Goal: Transaction & Acquisition: Download file/media

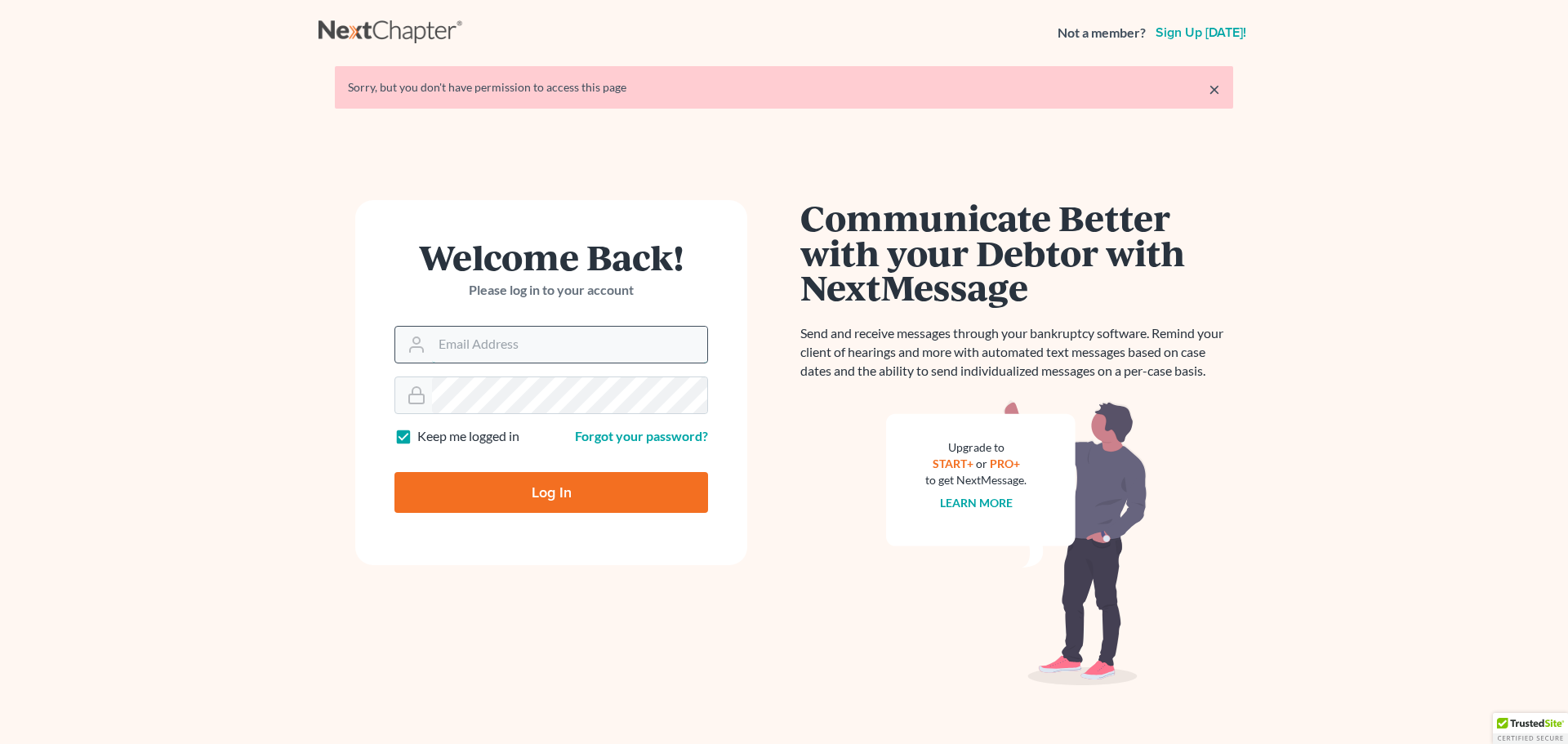
click at [525, 346] on input "Email Address" at bounding box center [569, 345] width 275 height 36
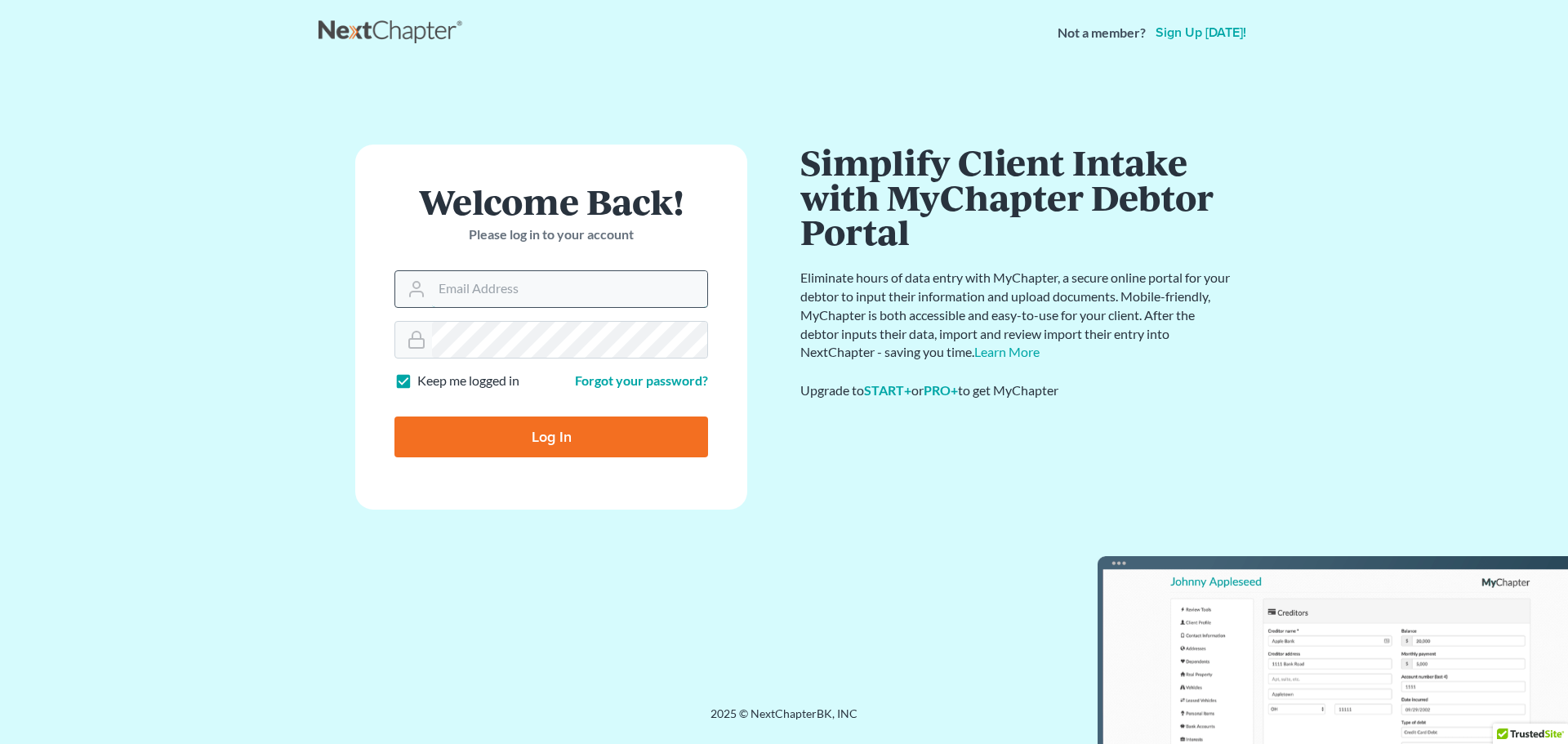
type input "[EMAIL_ADDRESS][DOMAIN_NAME]"
click at [524, 439] on input "Log In" at bounding box center [551, 437] width 314 height 41
type input "Thinking..."
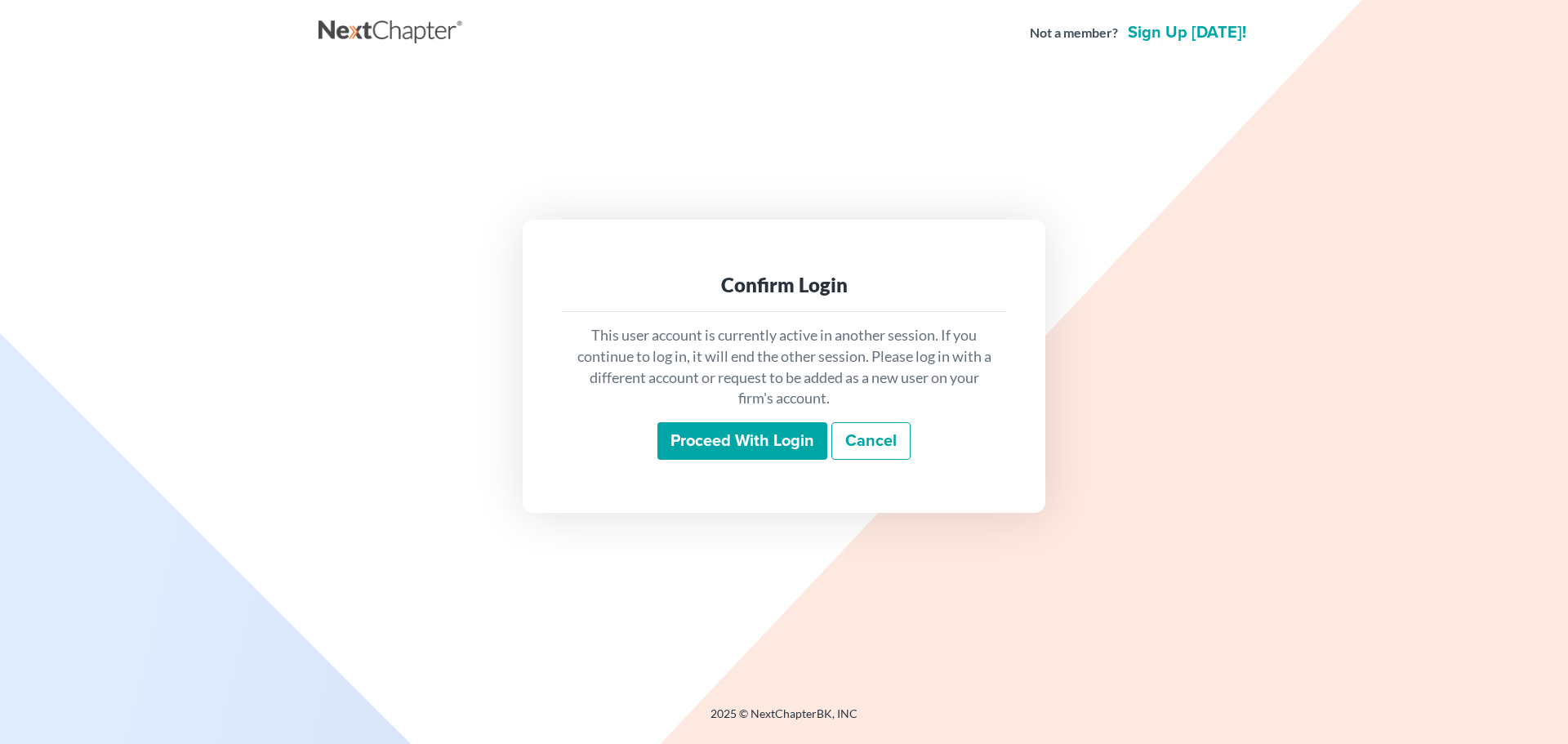
click at [690, 438] on input "Proceed with login" at bounding box center [742, 441] width 170 height 38
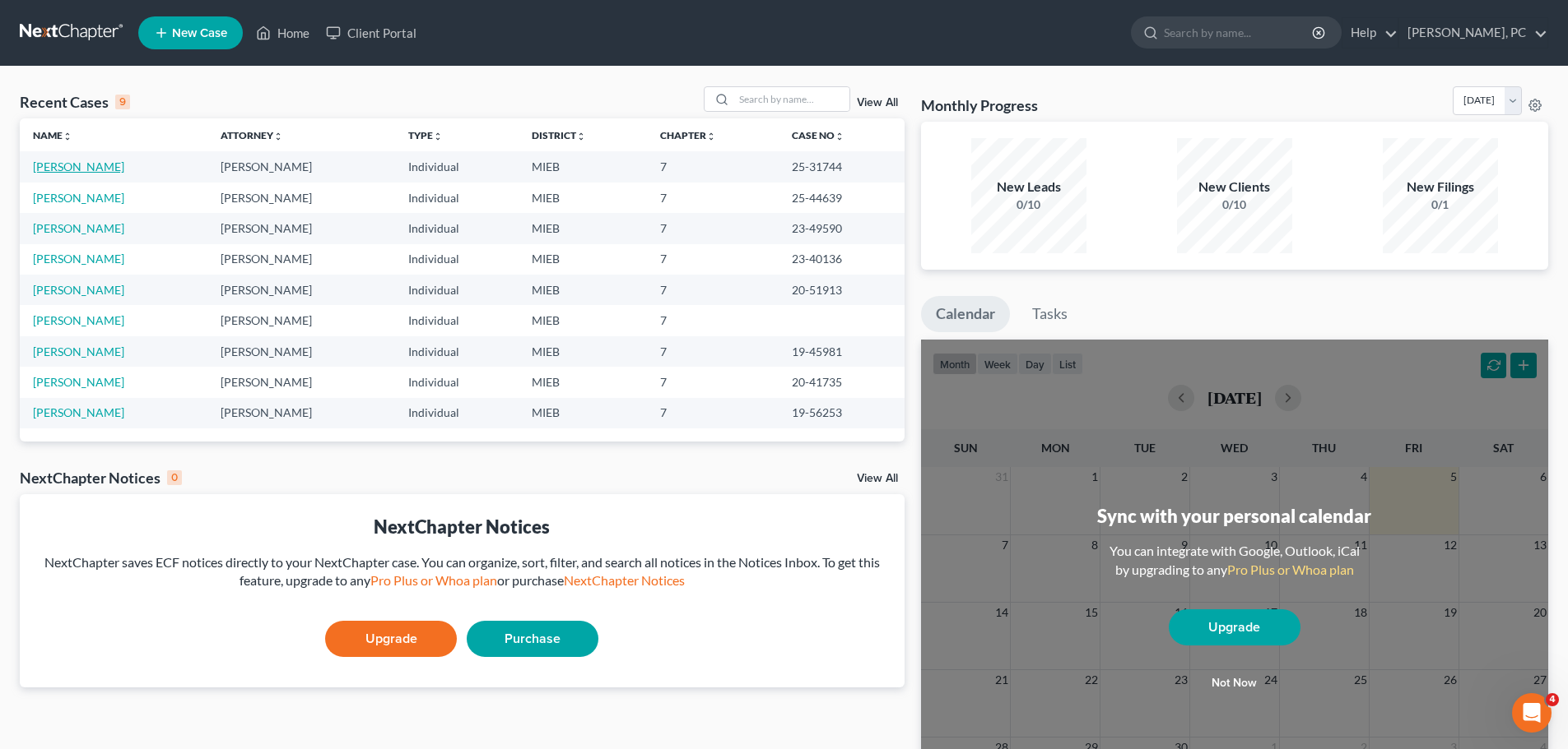
click at [92, 162] on link "White, Justin" at bounding box center [79, 167] width 92 height 14
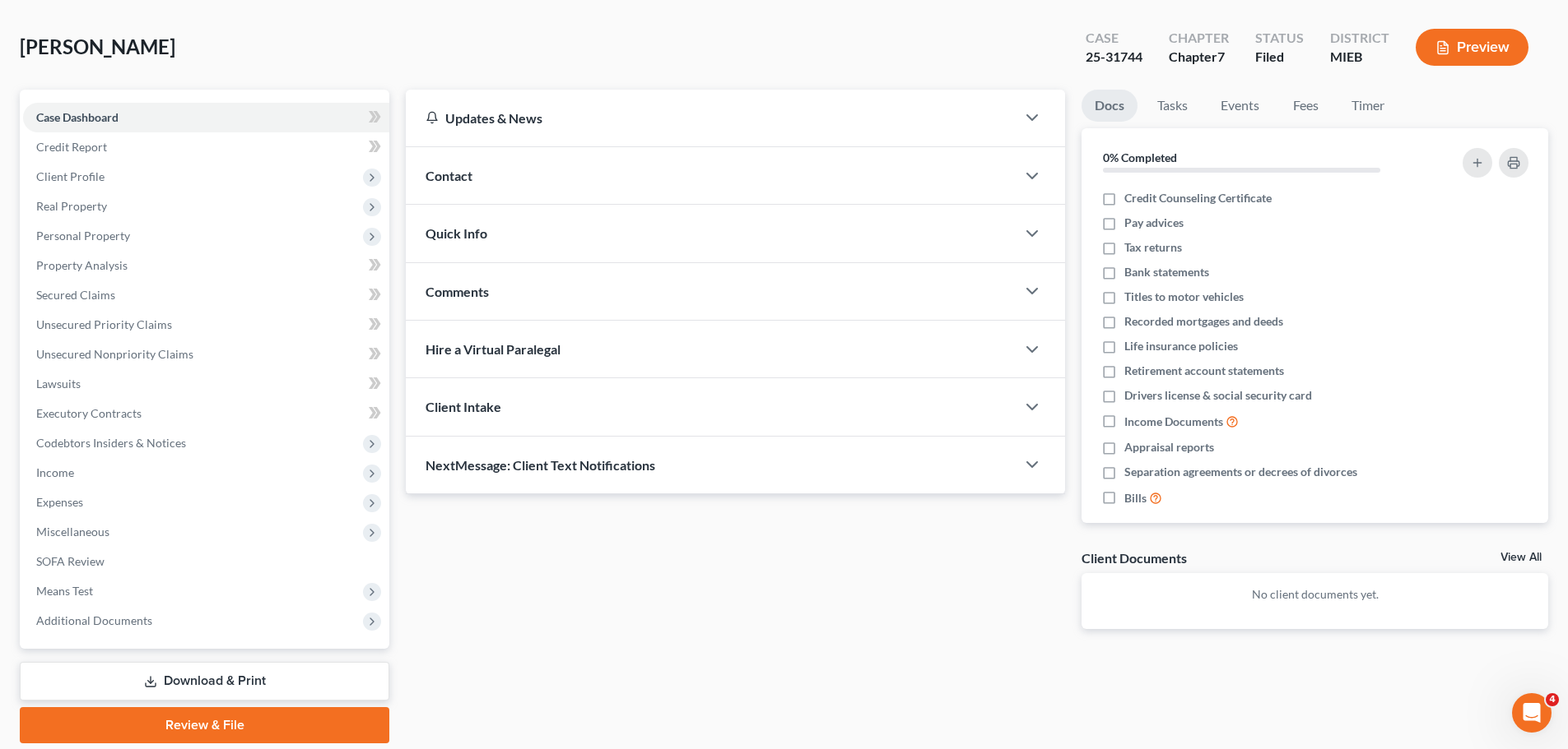
scroll to position [125, 0]
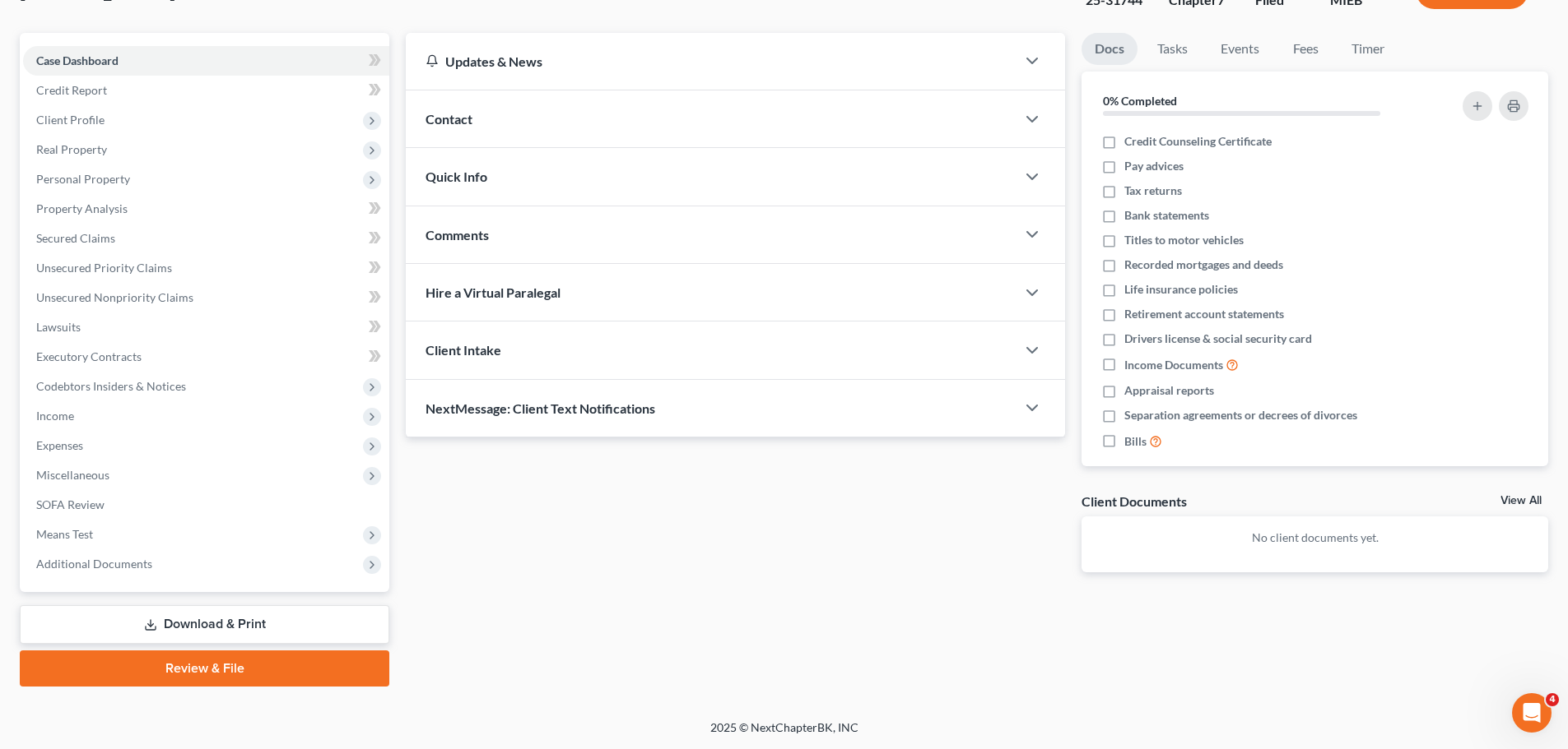
click at [256, 620] on link "Download & Print" at bounding box center [205, 625] width 370 height 39
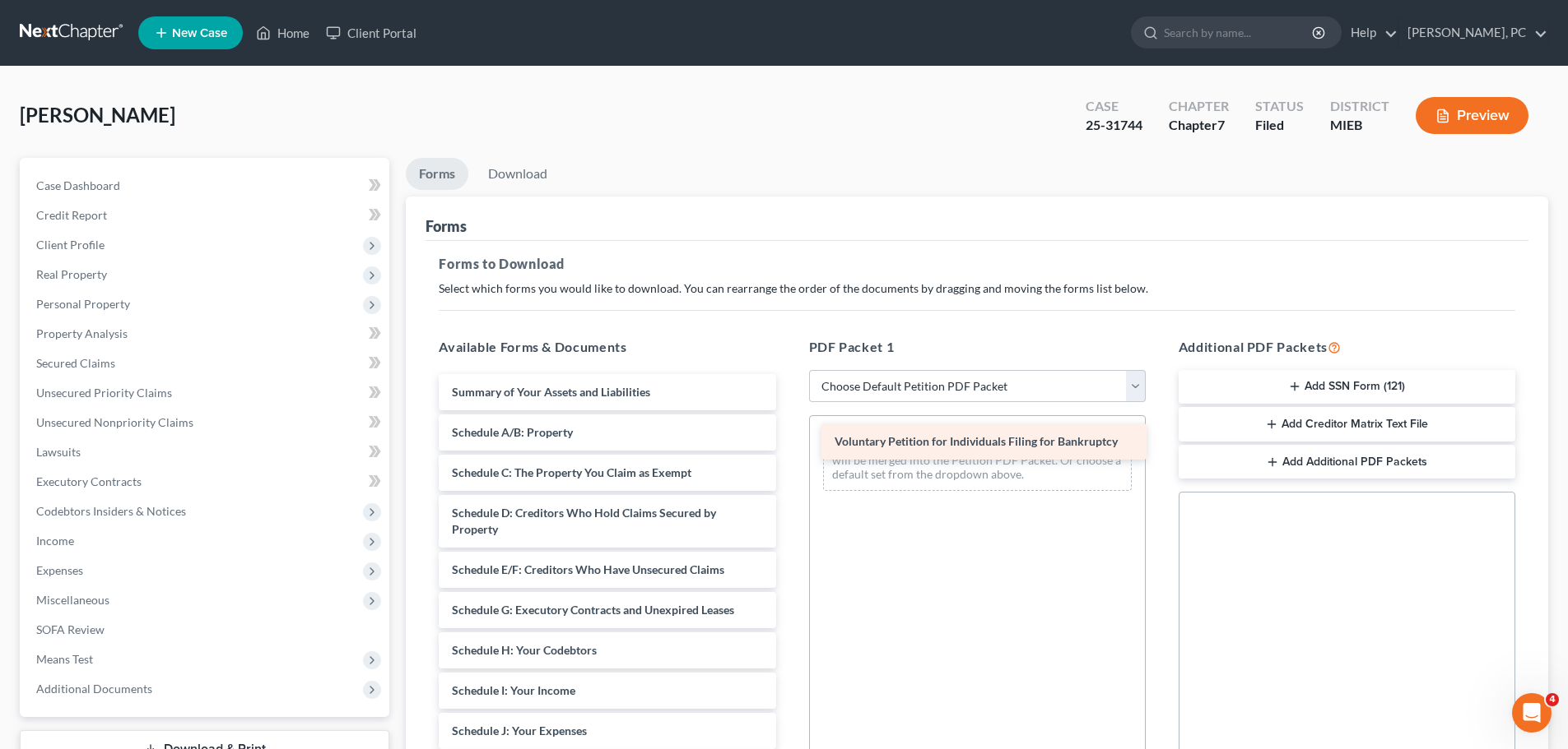
drag, startPoint x: 564, startPoint y: 394, endPoint x: 946, endPoint y: 444, distance: 385.3
click at [788, 444] on div "Voluntary Petition for Individuals Filing for Bankruptcy Voluntary Petition for…" at bounding box center [607, 748] width 363 height 747
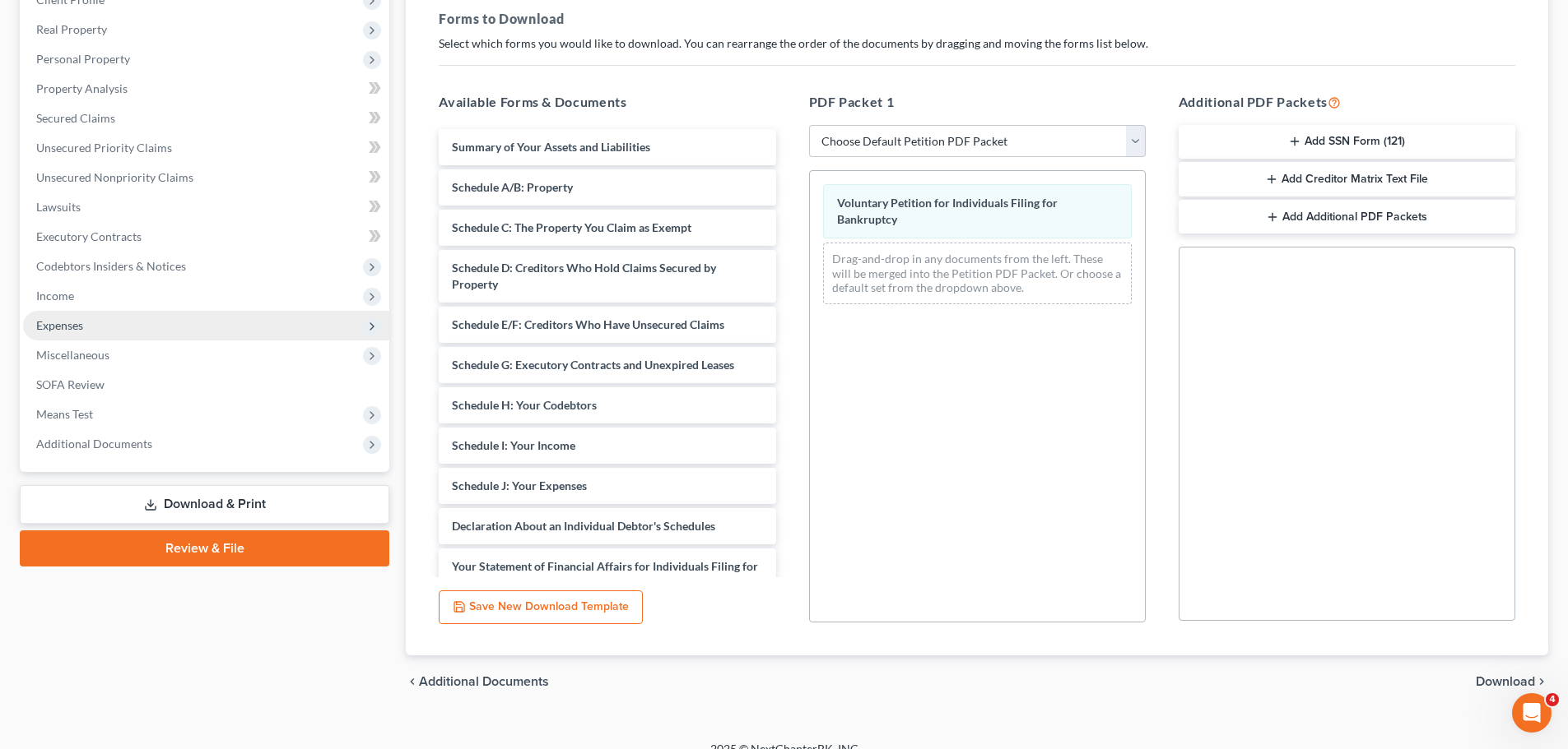
scroll to position [247, 0]
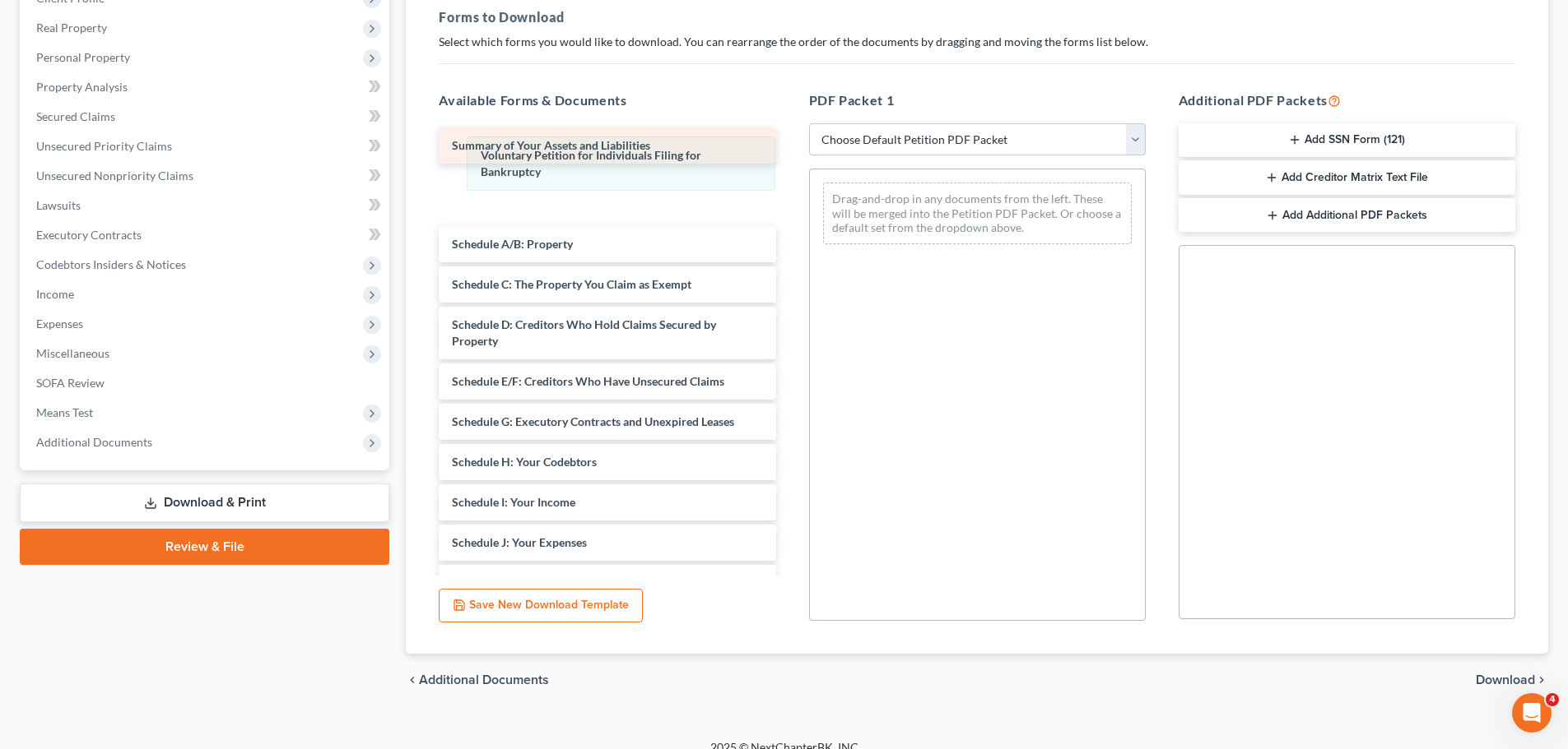
drag, startPoint x: 942, startPoint y: 200, endPoint x: 549, endPoint y: 153, distance: 395.8
click at [810, 169] on div "Voluntary Petition for Individuals Filing for Bankruptcy Voluntary Petition for…" at bounding box center [977, 213] width 335 height 88
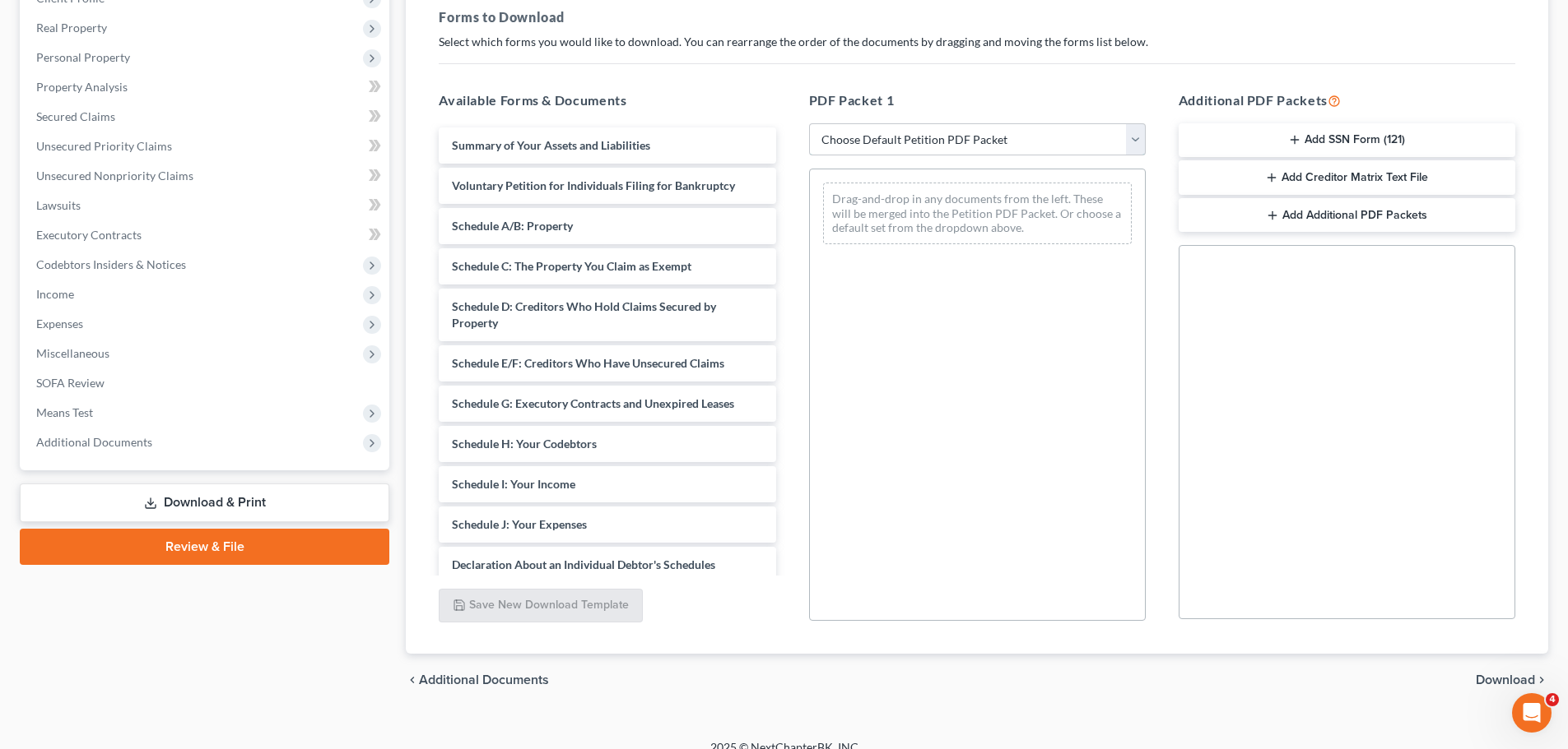
click at [976, 142] on select "Choose Default Petition PDF Packet Complete Bankruptcy Petition (all forms and …" at bounding box center [977, 140] width 337 height 33
select select "0"
click at [809, 123] on select "Choose Default Petition PDF Packet Complete Bankruptcy Petition (all forms and …" at bounding box center [977, 140] width 337 height 33
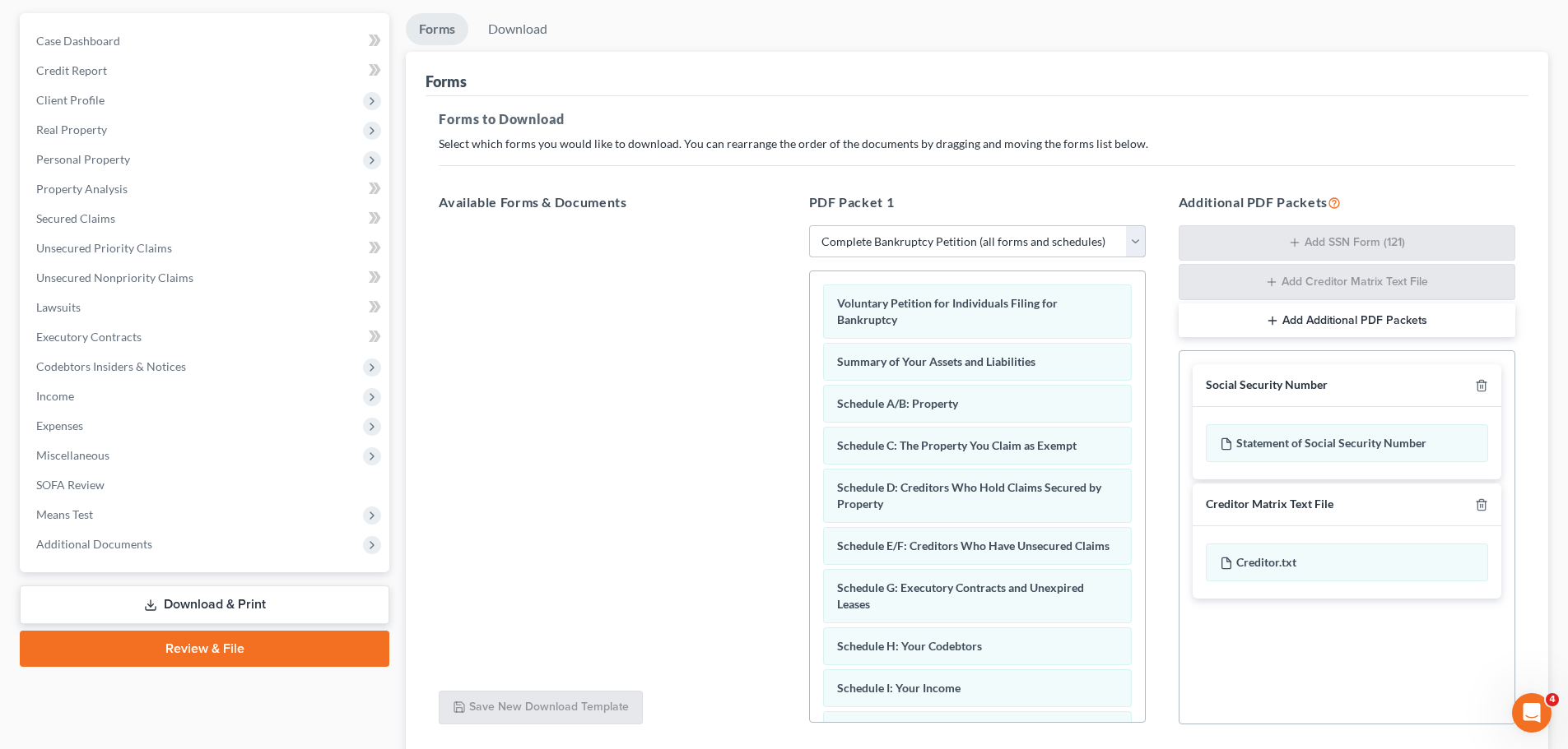
scroll to position [0, 0]
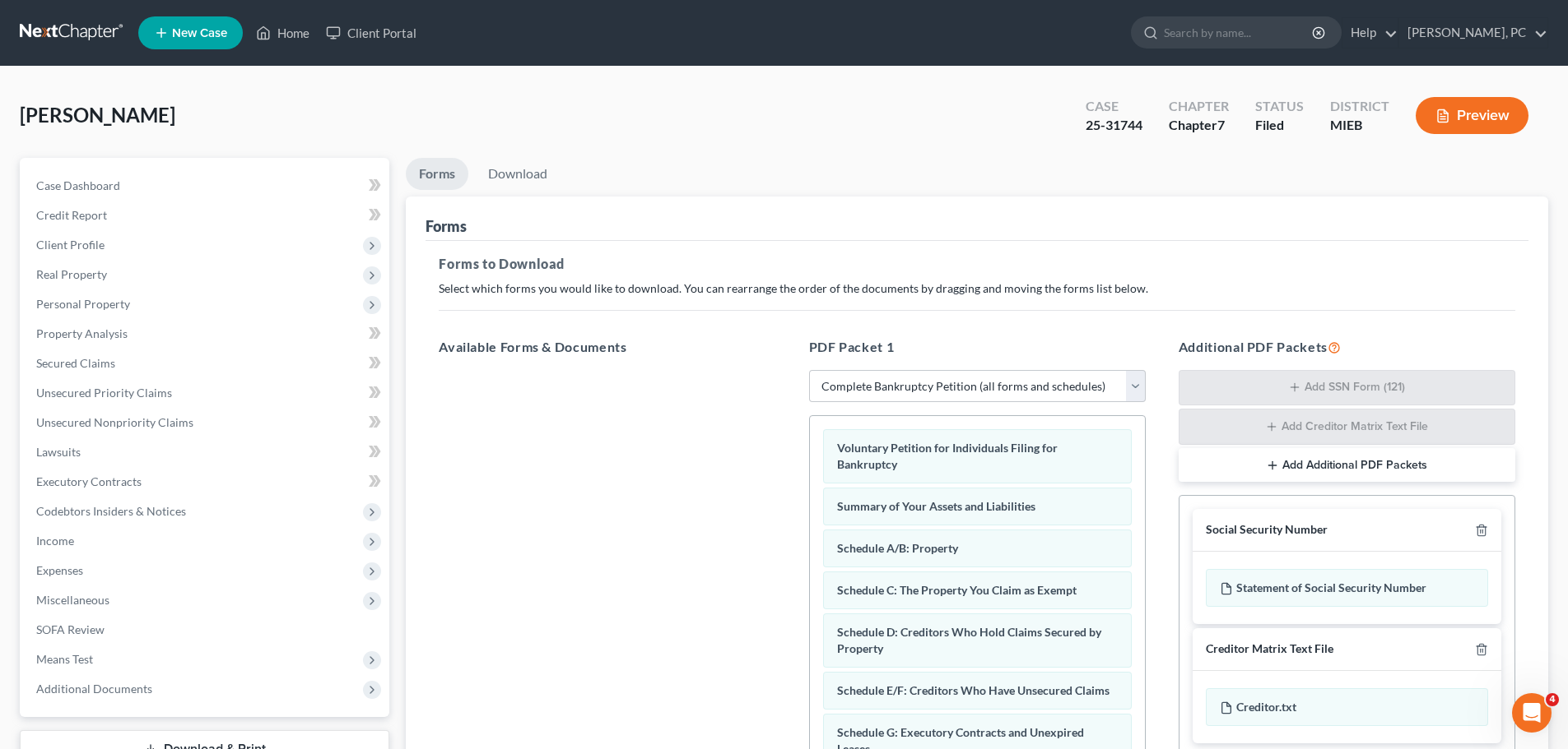
click at [1470, 110] on button "Preview" at bounding box center [1472, 115] width 113 height 37
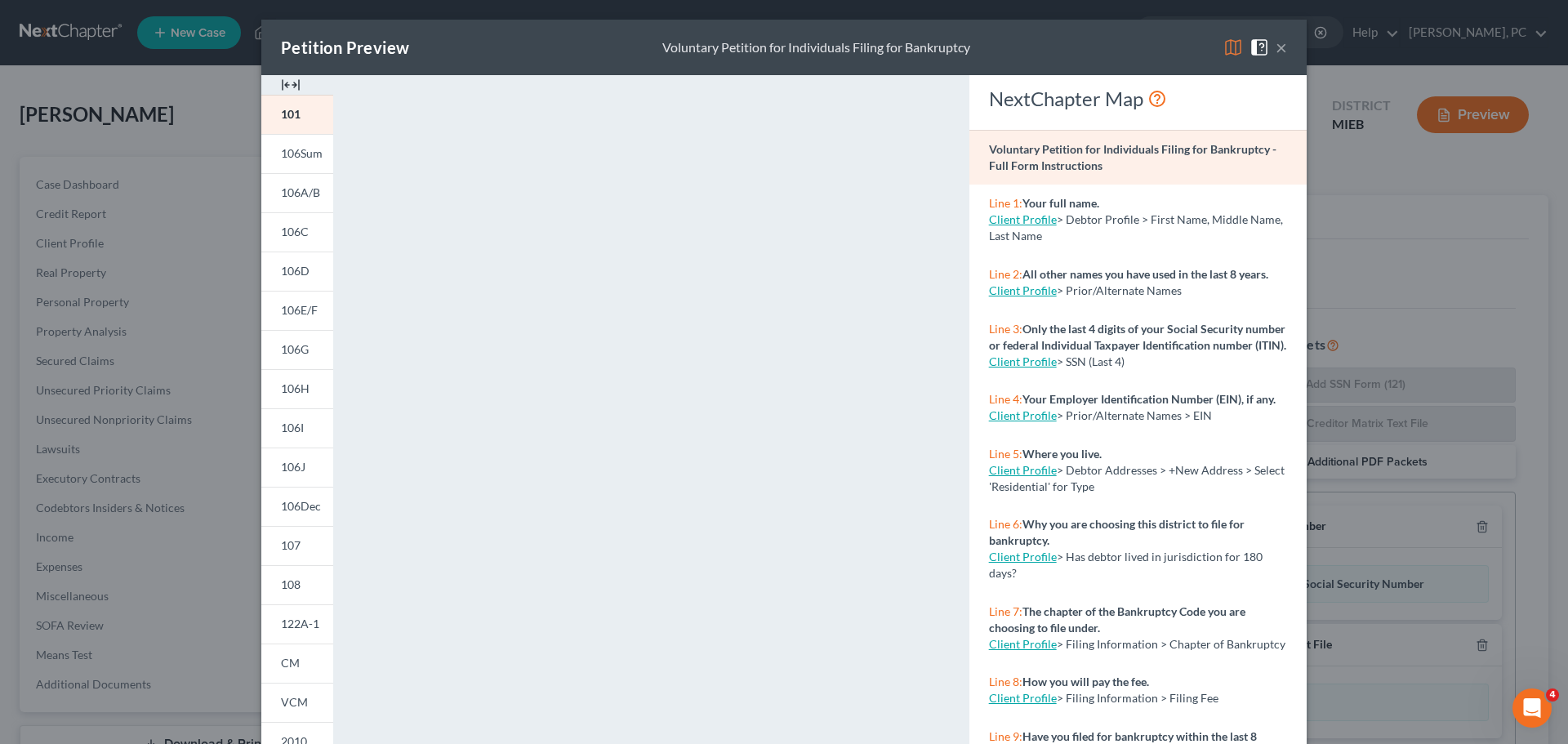
click at [1276, 49] on button "×" at bounding box center [1281, 47] width 11 height 20
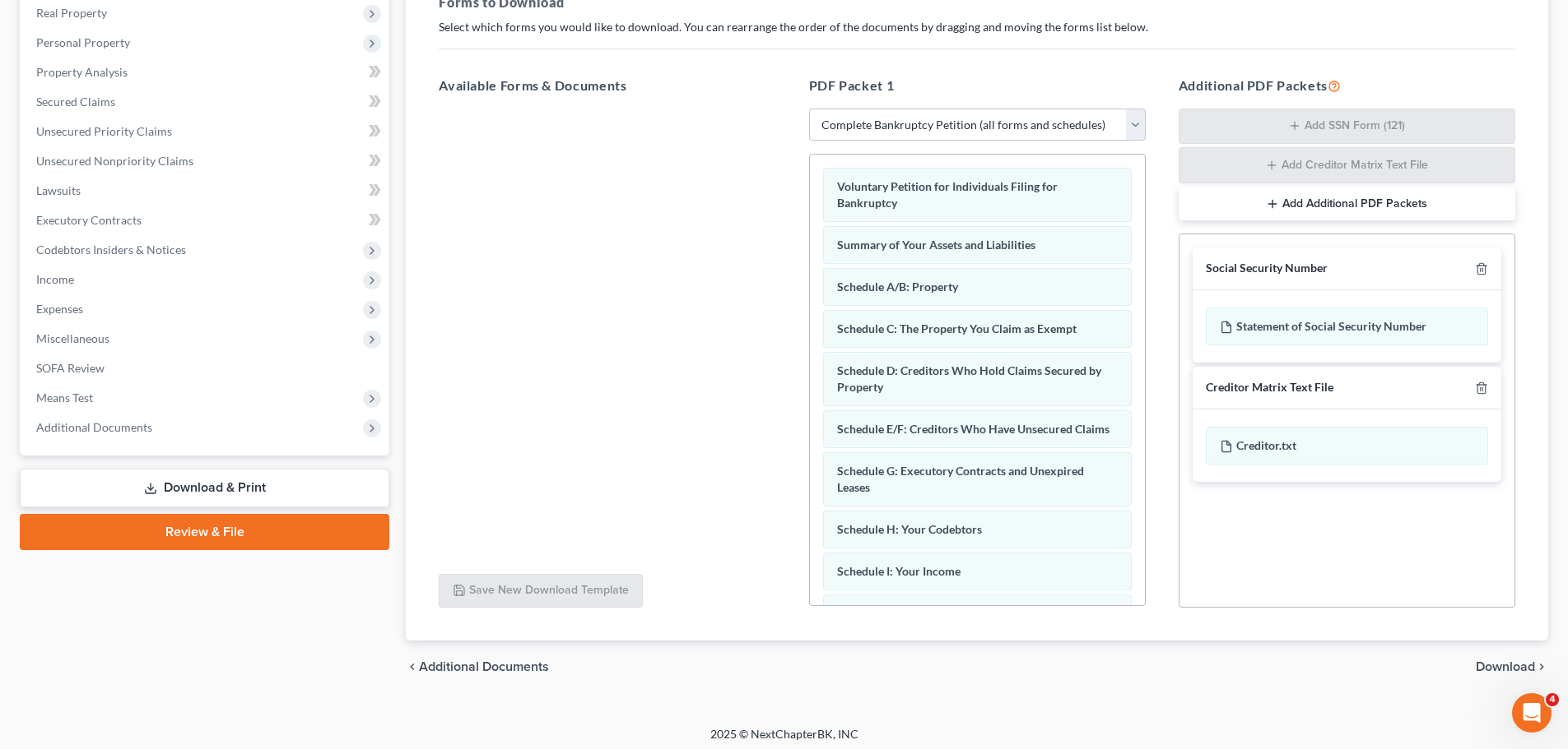
scroll to position [268, 0]
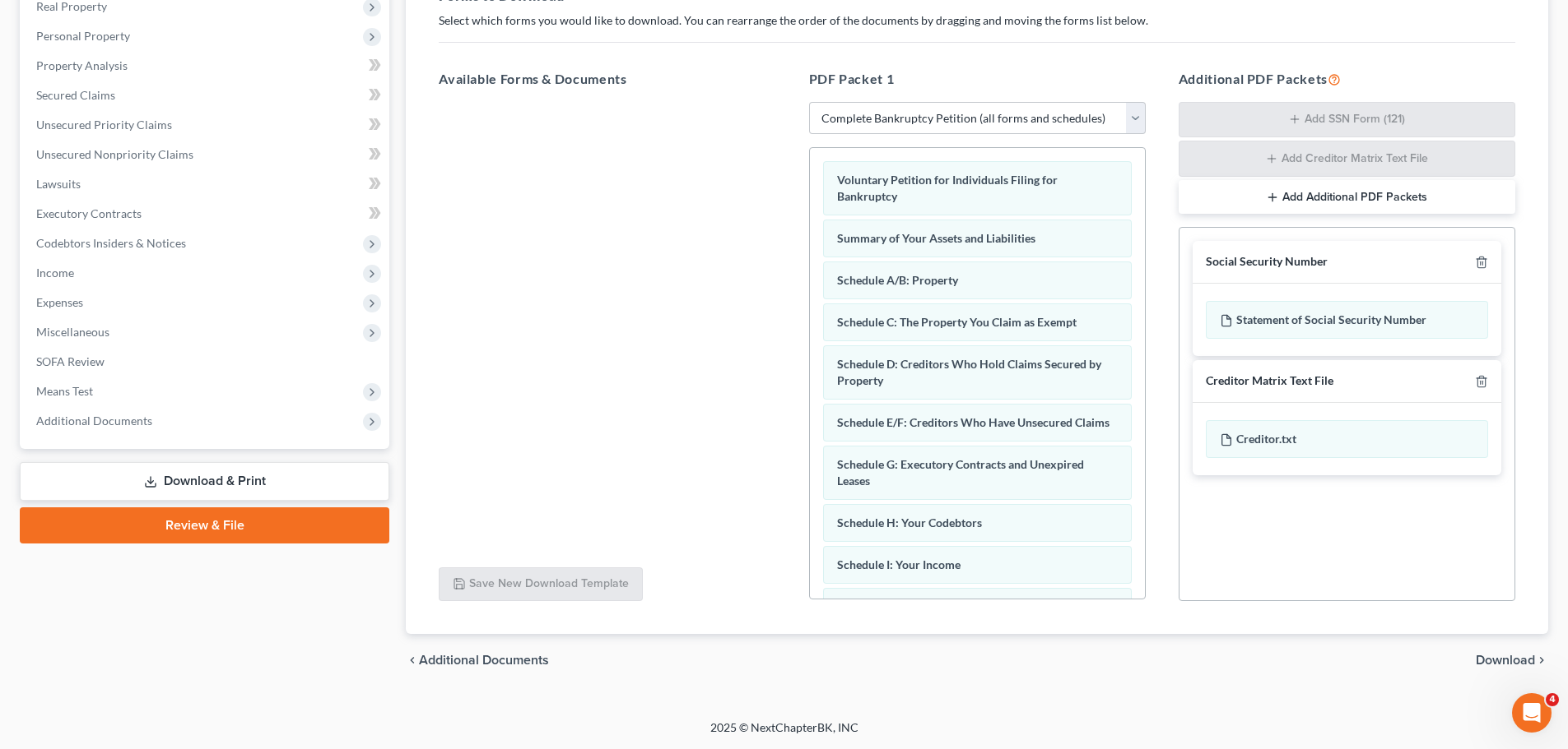
click at [1489, 660] on span "Download" at bounding box center [1505, 660] width 60 height 13
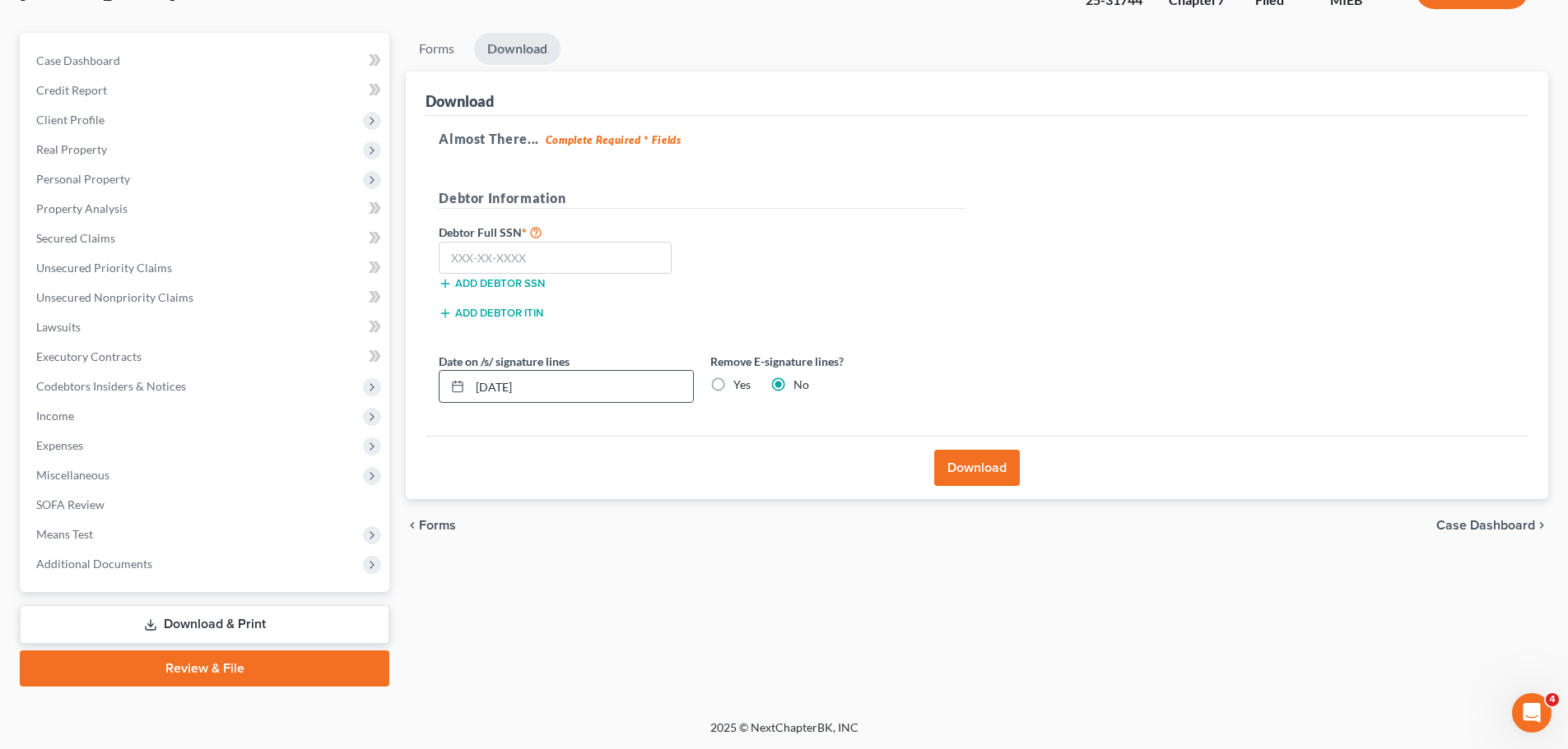
click at [460, 386] on icon at bounding box center [457, 386] width 13 height 13
click at [456, 389] on icon at bounding box center [457, 386] width 13 height 13
click at [543, 391] on input "09/05/2025" at bounding box center [581, 387] width 223 height 31
click at [913, 371] on div "Remove E-signature lines? Yes No" at bounding box center [838, 378] width 272 height 50
click at [503, 385] on input "08/01/20258" at bounding box center [581, 387] width 223 height 31
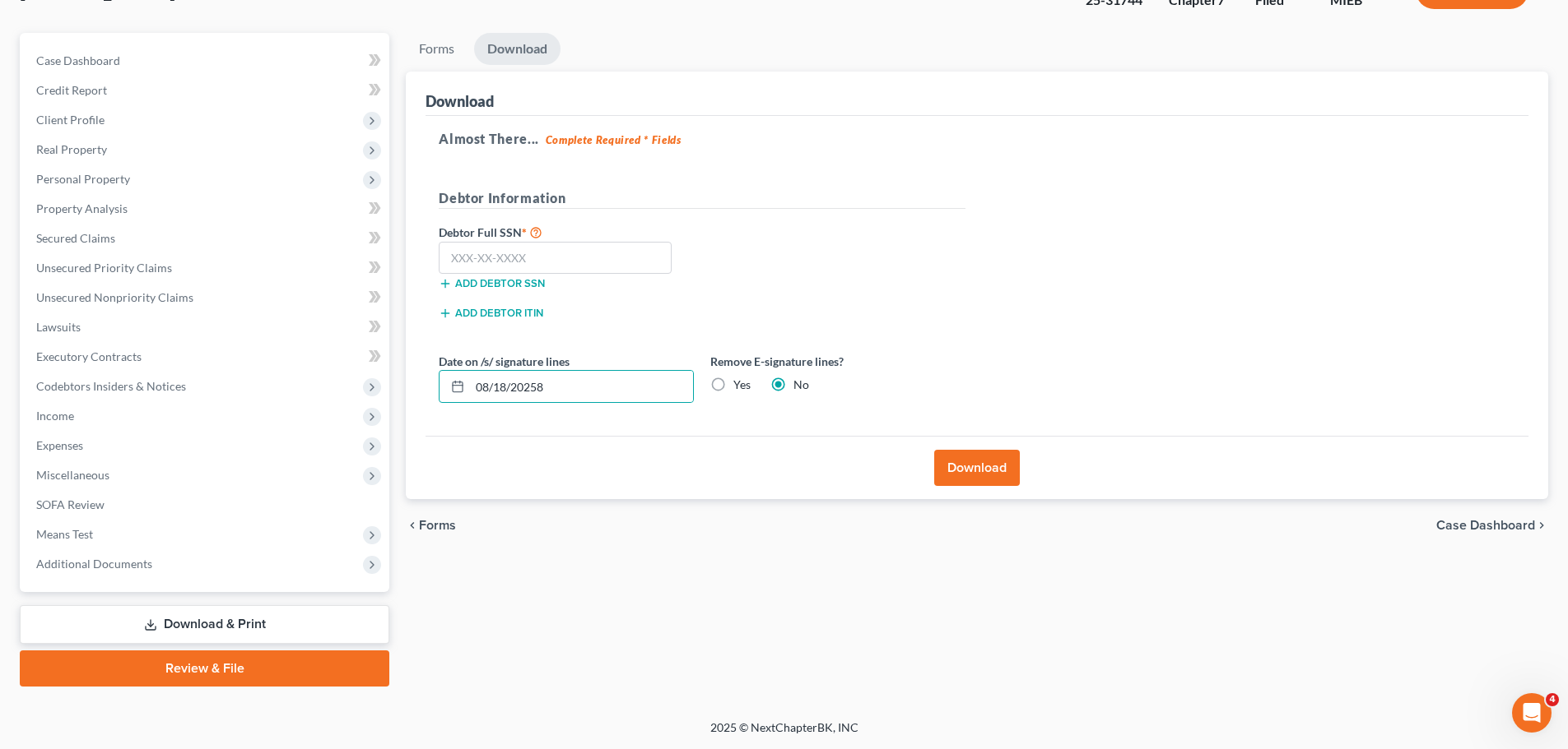
click at [924, 374] on div "Remove E-signature lines? Yes No" at bounding box center [838, 378] width 272 height 50
click at [619, 388] on input "08/18/20258" at bounding box center [581, 387] width 223 height 31
type input "08/18/2025"
click at [891, 384] on div "Remove E-signature lines? Yes No" at bounding box center [838, 378] width 272 height 50
click at [966, 469] on button "Download" at bounding box center [977, 468] width 85 height 36
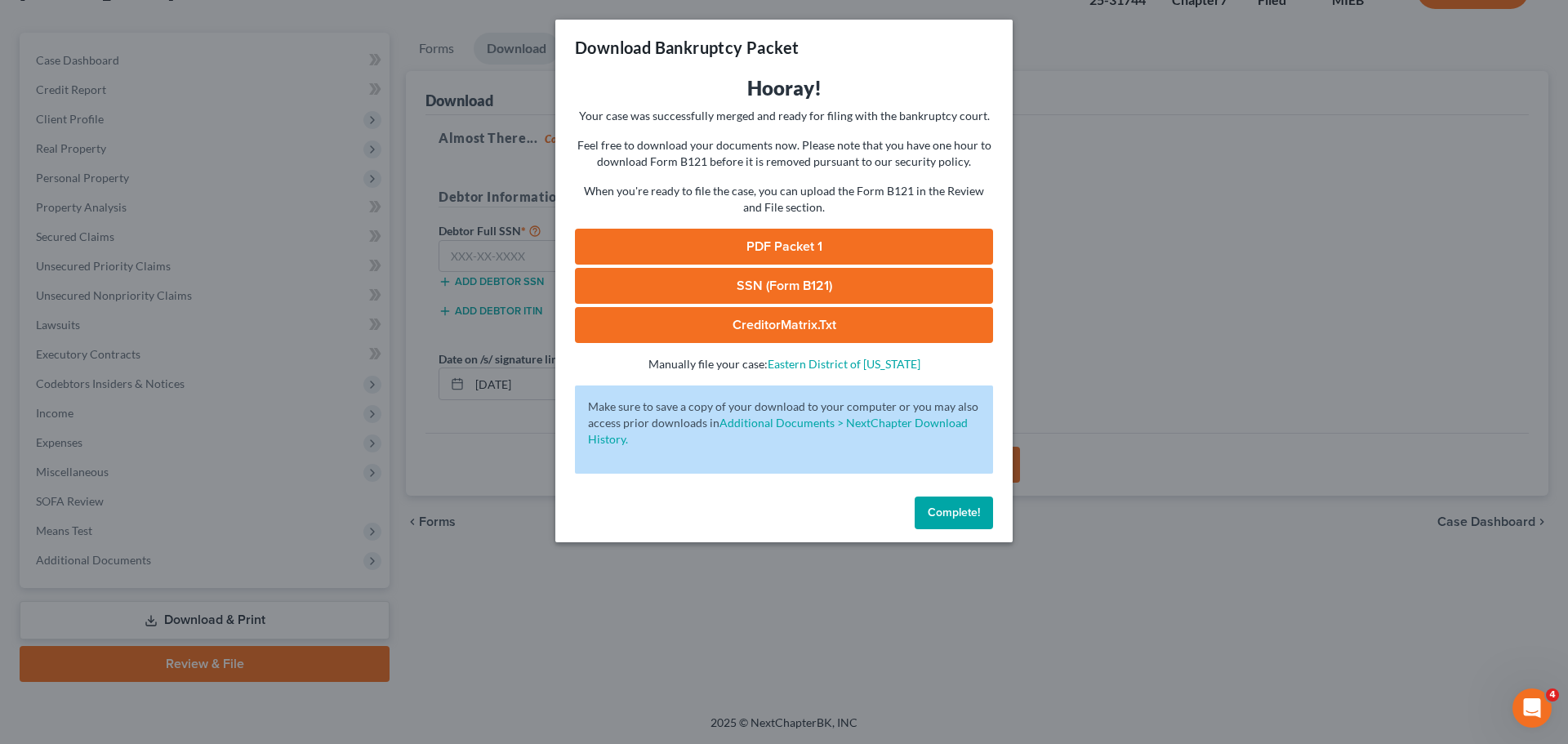
click at [950, 509] on span "Complete!" at bounding box center [954, 513] width 52 height 14
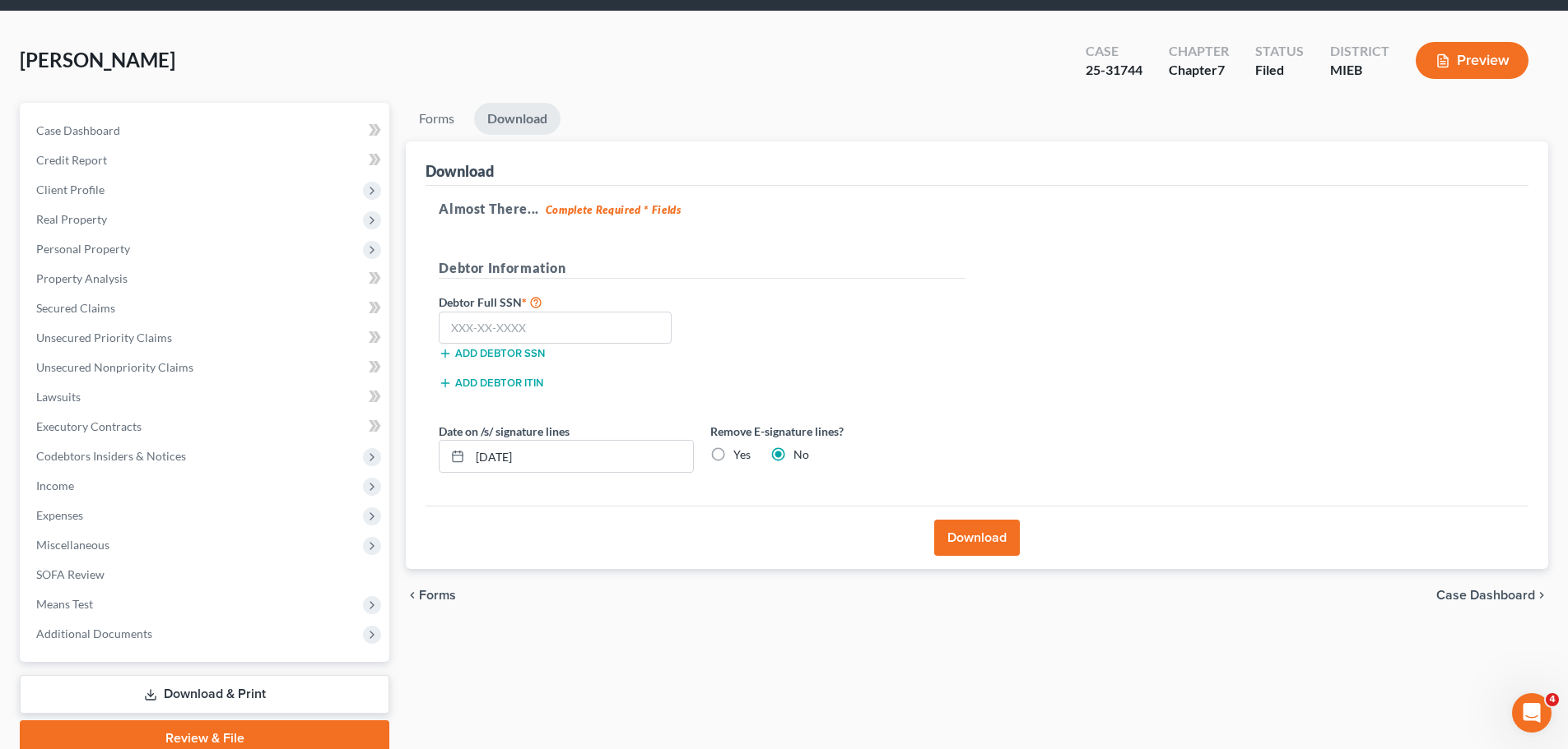
scroll to position [0, 0]
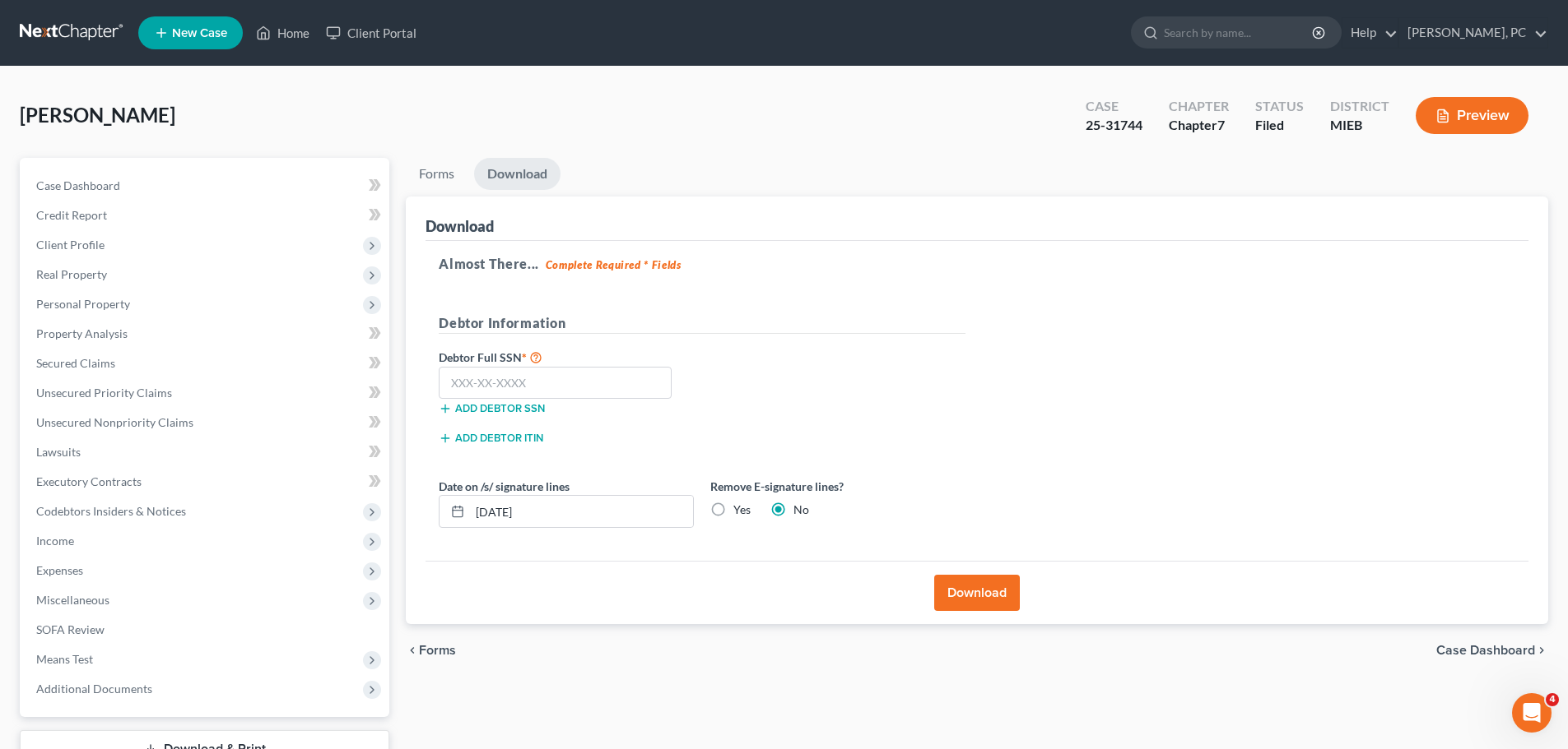
click at [1000, 602] on button "Download" at bounding box center [977, 593] width 85 height 36
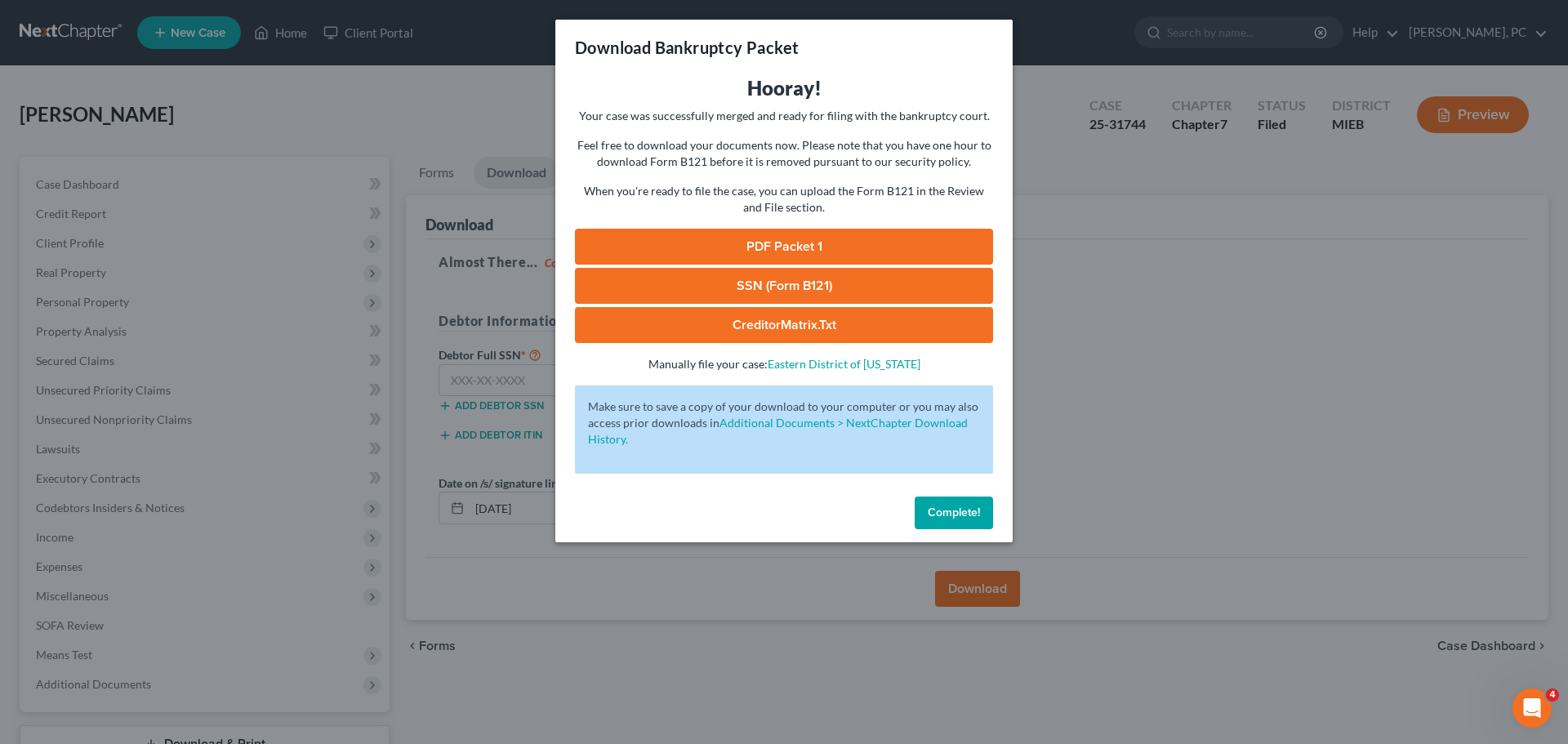
click at [720, 248] on link "PDF Packet 1" at bounding box center [784, 247] width 418 height 36
click at [952, 515] on span "Complete!" at bounding box center [954, 513] width 52 height 14
